Goal: Information Seeking & Learning: Learn about a topic

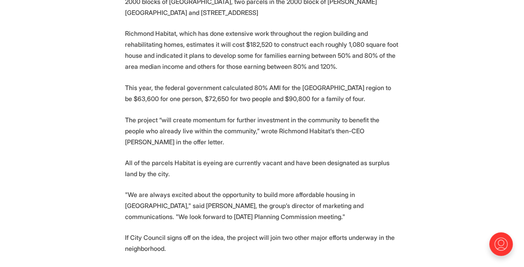
scroll to position [629, 0]
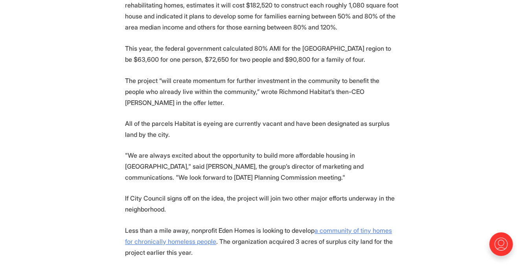
click at [350, 227] on u "a community of tiny homes for chronically homeless people" at bounding box center [258, 236] width 267 height 19
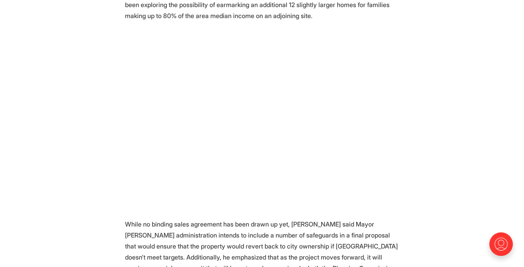
scroll to position [905, 0]
click at [443, 97] on section "A gated community of tiny homes earmarked for chronically homeless people could…" at bounding box center [262, 71] width 524 height 1167
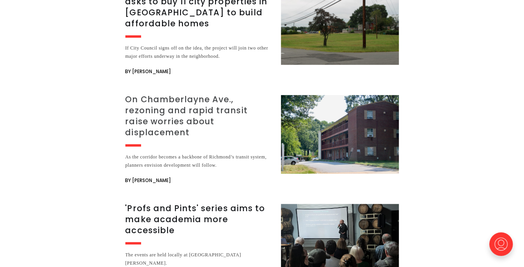
scroll to position [1770, 0]
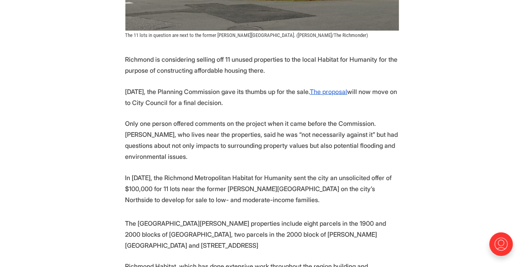
scroll to position [393, 0]
